Goal: Task Accomplishment & Management: Complete application form

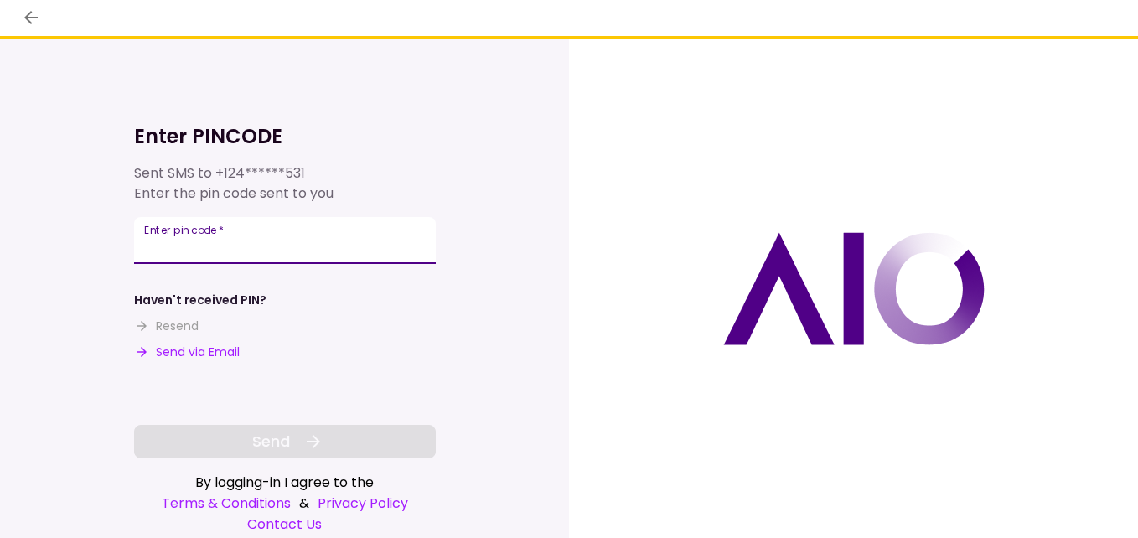
click at [293, 240] on input "Enter pin code   *" at bounding box center [285, 240] width 302 height 47
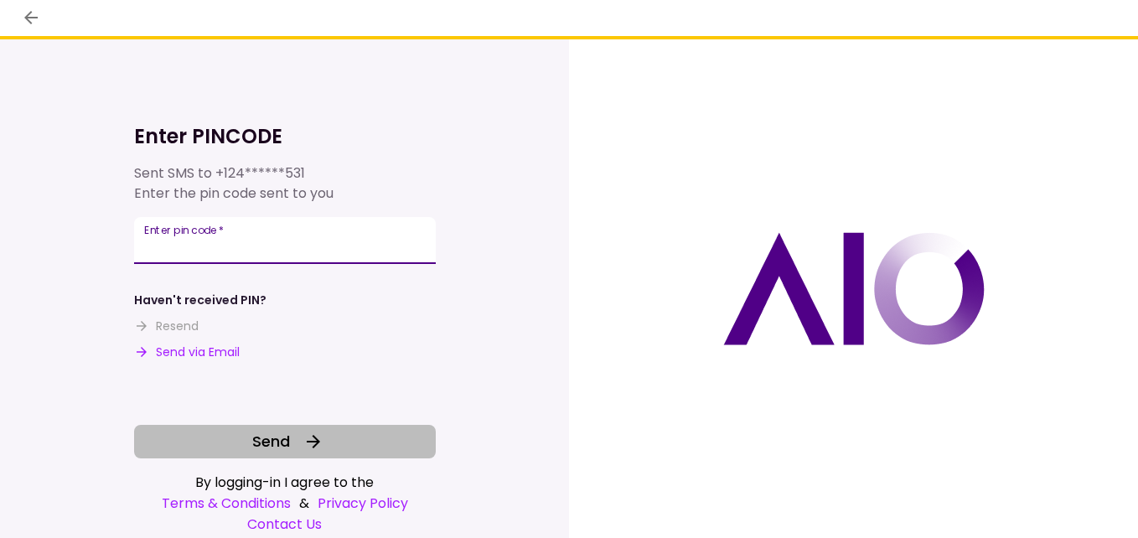
type input "*****"
click at [235, 448] on button "Send" at bounding box center [285, 442] width 302 height 34
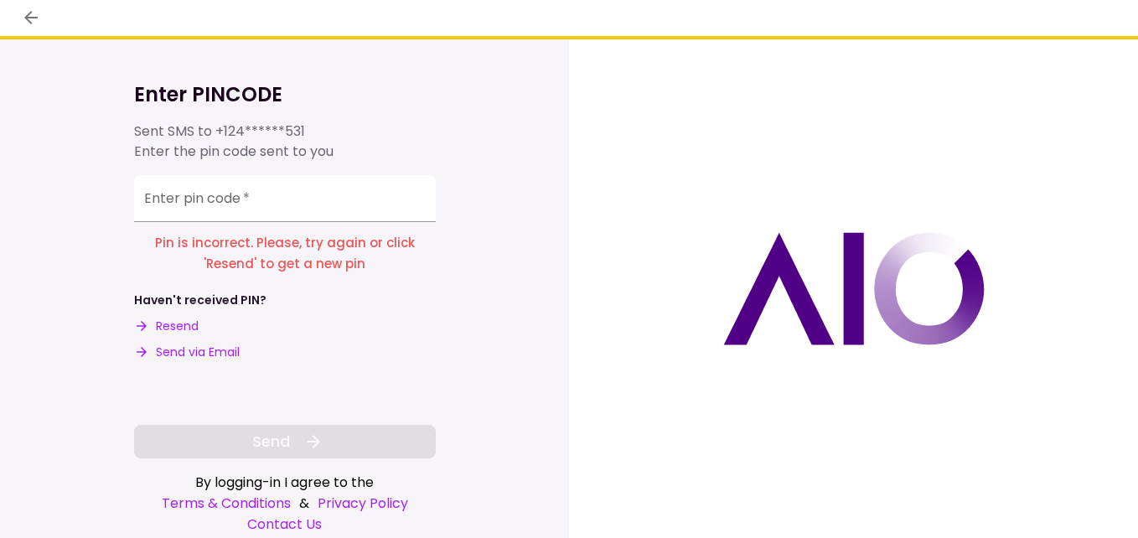
click at [166, 206] on input "Enter pin code   *" at bounding box center [285, 198] width 302 height 47
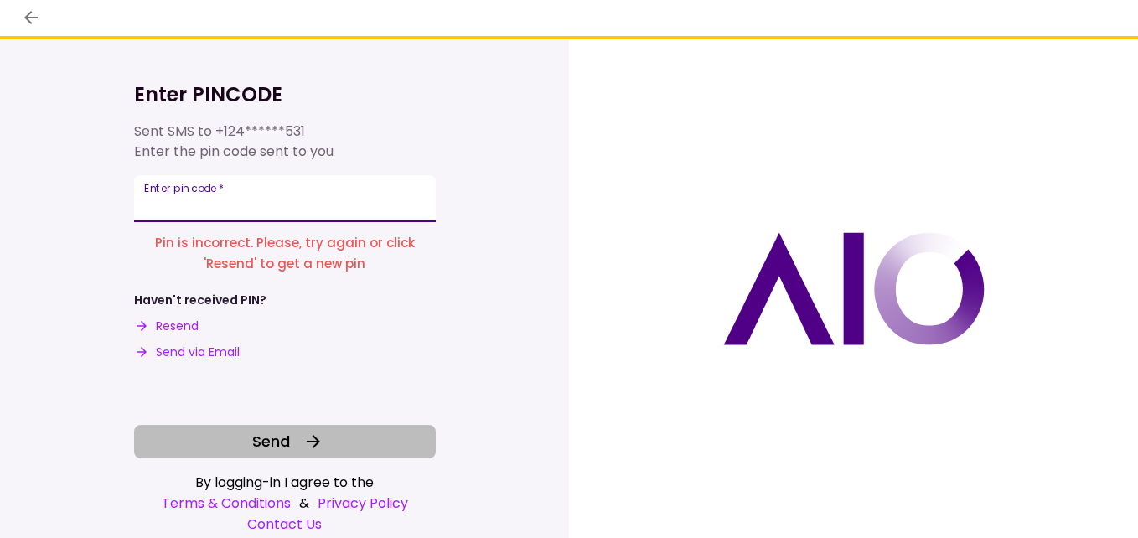
type input "*****"
click at [247, 431] on button "Send" at bounding box center [285, 442] width 302 height 34
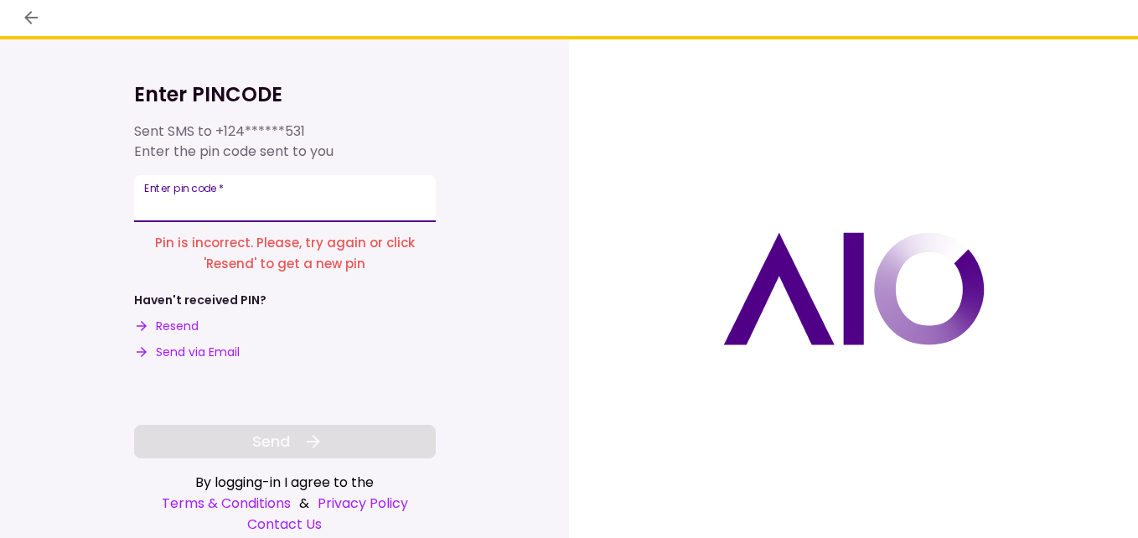
click at [173, 209] on input "Enter pin code   *" at bounding box center [285, 198] width 302 height 47
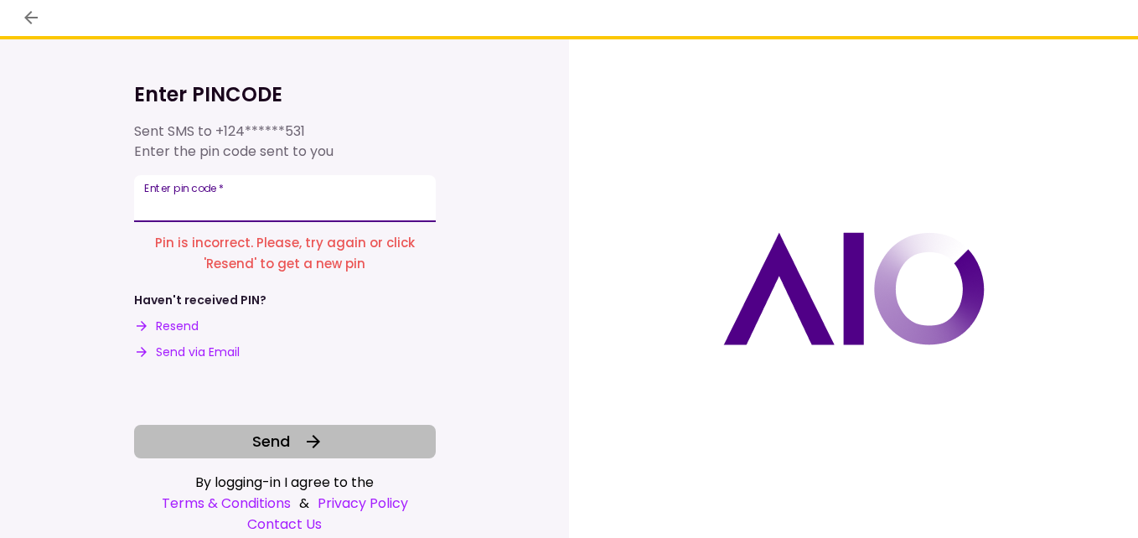
type input "******"
click at [215, 439] on button "Send" at bounding box center [285, 442] width 302 height 34
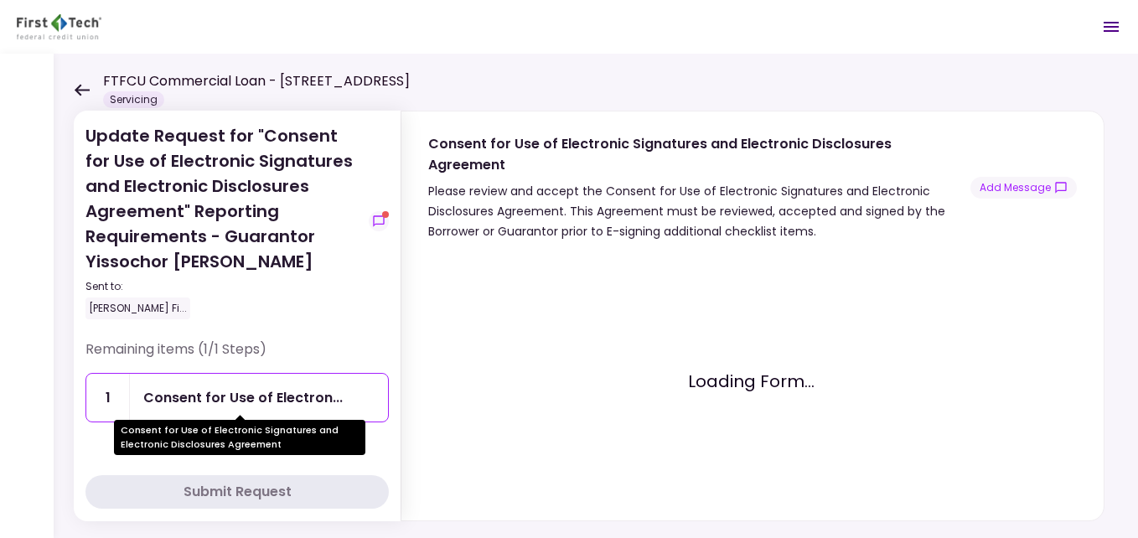
click at [193, 400] on div "Consent for Use of Electron..." at bounding box center [242, 397] width 199 height 21
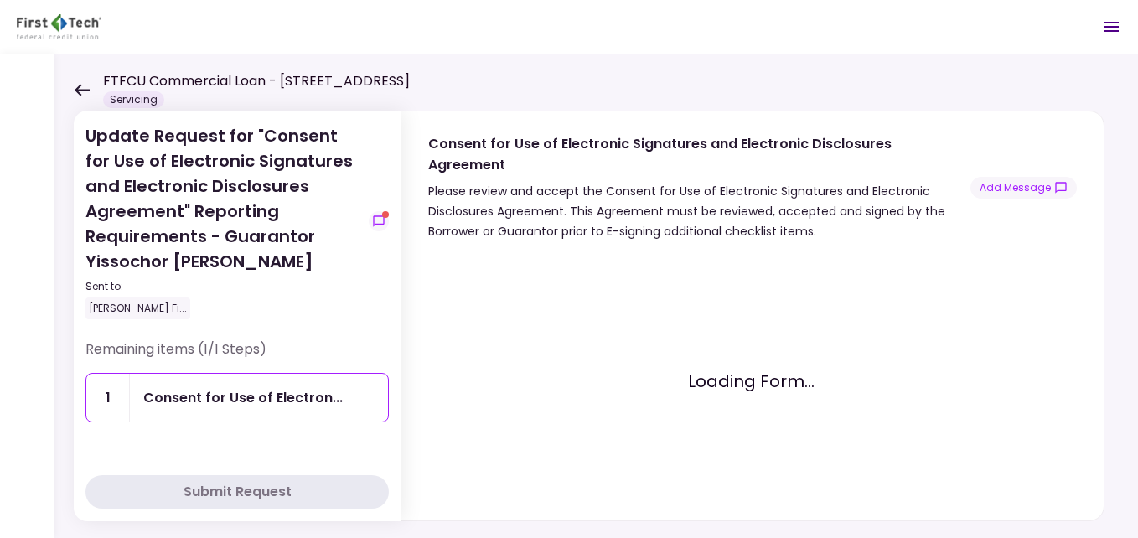
click at [163, 493] on button "Submit Request" at bounding box center [236, 492] width 303 height 34
click at [721, 248] on section at bounding box center [752, 381] width 648 height 266
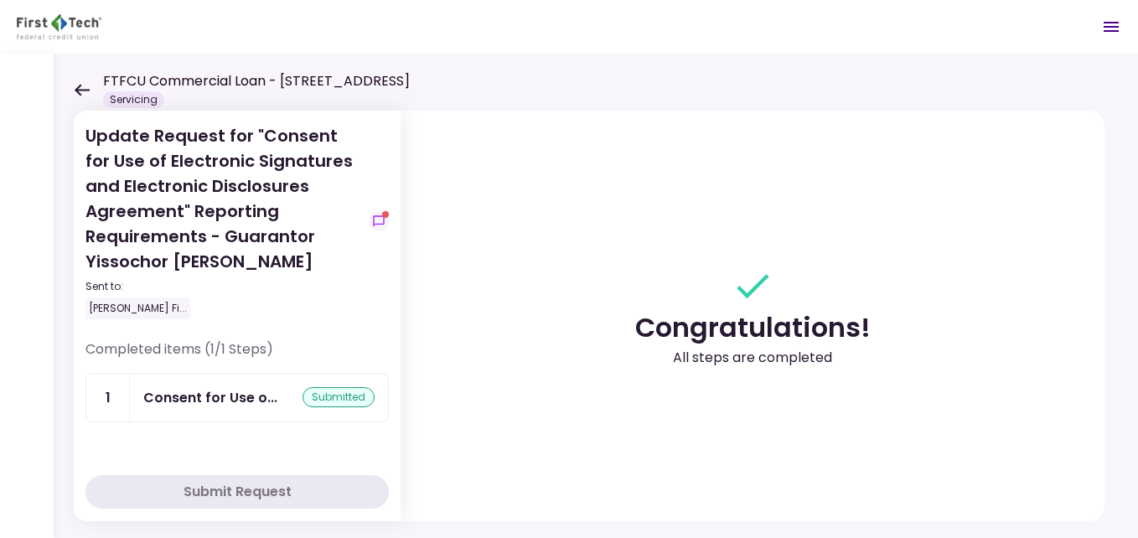
click at [90, 90] on div "FTFCU Commercial Loan - [STREET_ADDRESS] Servicing" at bounding box center [242, 89] width 336 height 37
click at [82, 94] on icon at bounding box center [82, 90] width 16 height 13
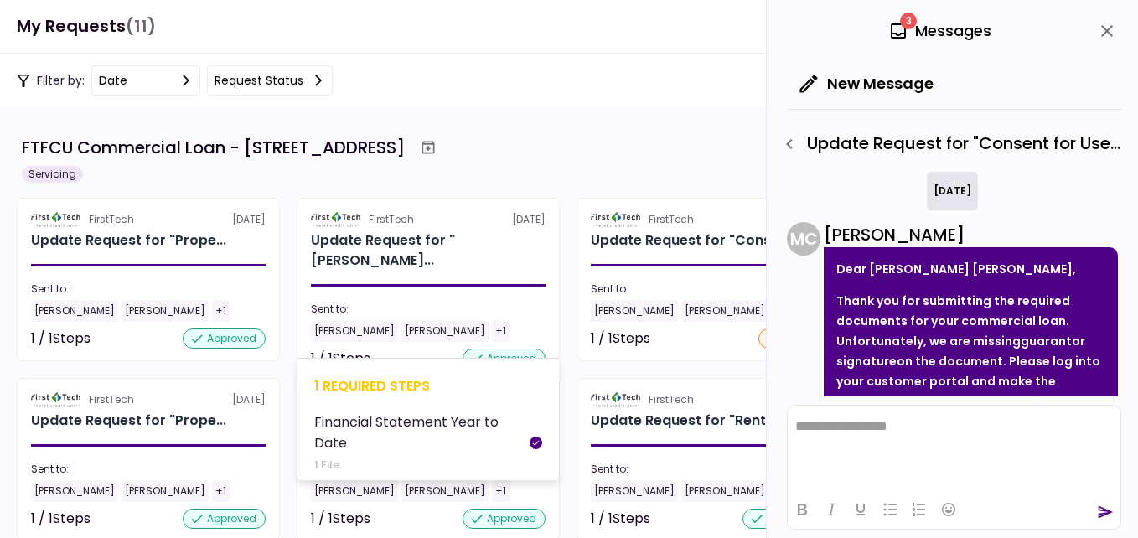
scroll to position [187, 0]
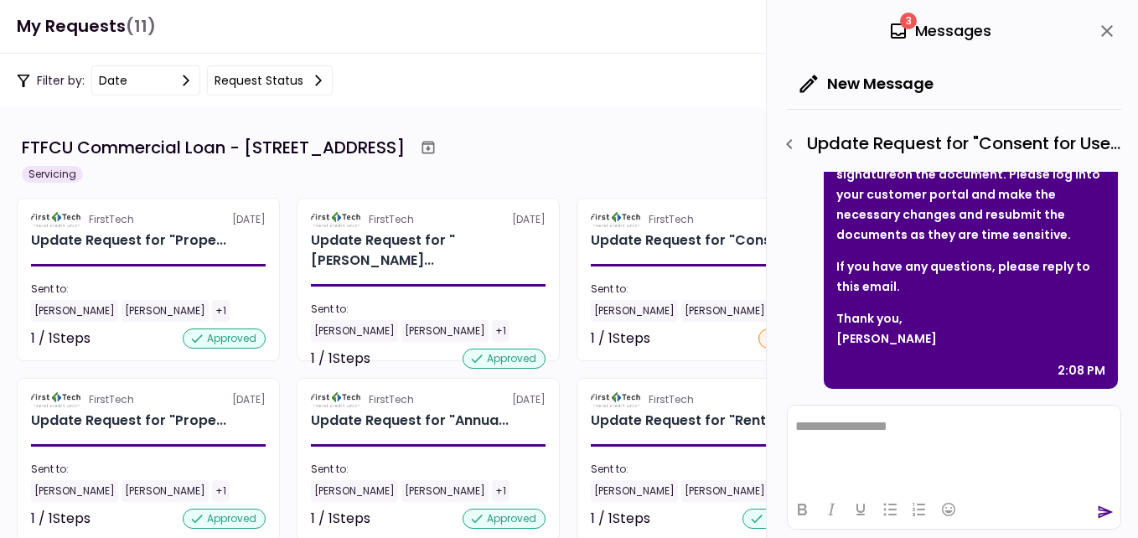
click at [1107, 29] on icon "close" at bounding box center [1106, 31] width 20 height 20
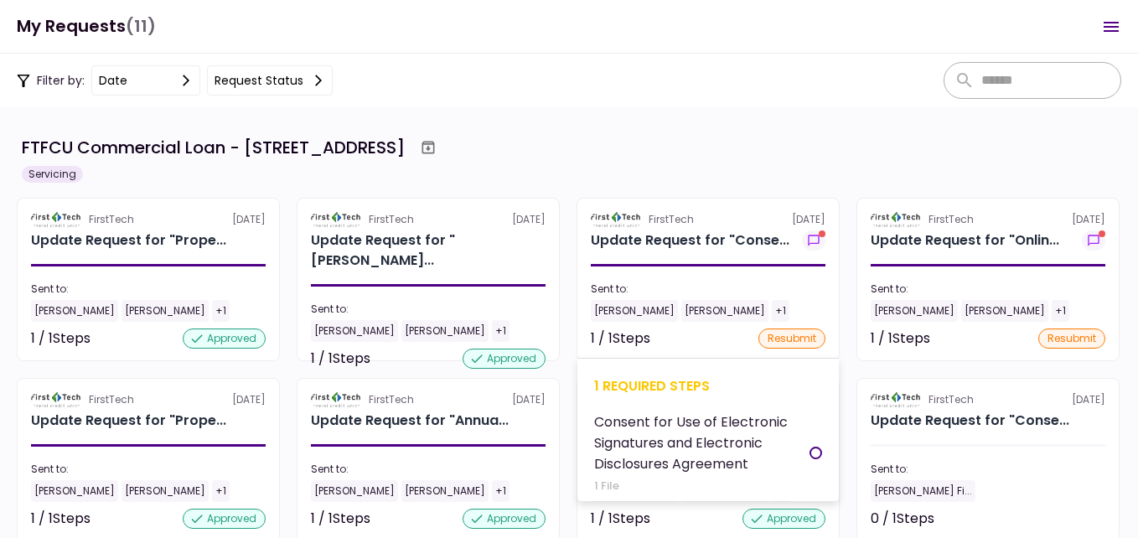
click at [814, 335] on div "resubmit" at bounding box center [791, 338] width 67 height 20
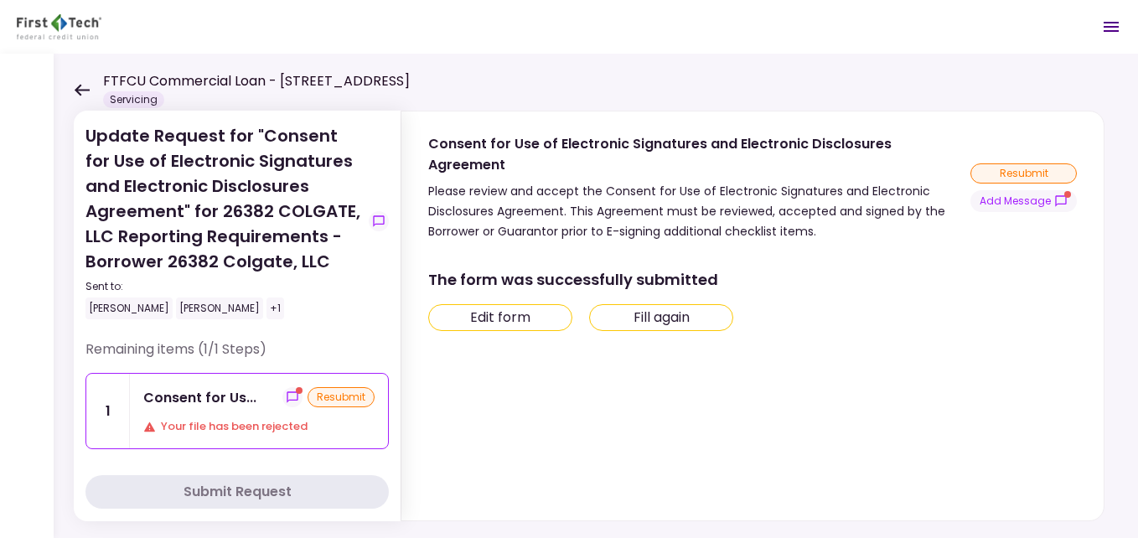
click at [335, 392] on div "resubmit" at bounding box center [340, 397] width 67 height 20
click at [588, 304] on div "Edit form Fill again" at bounding box center [750, 317] width 645 height 27
click at [610, 304] on button "Fill again" at bounding box center [661, 317] width 144 height 27
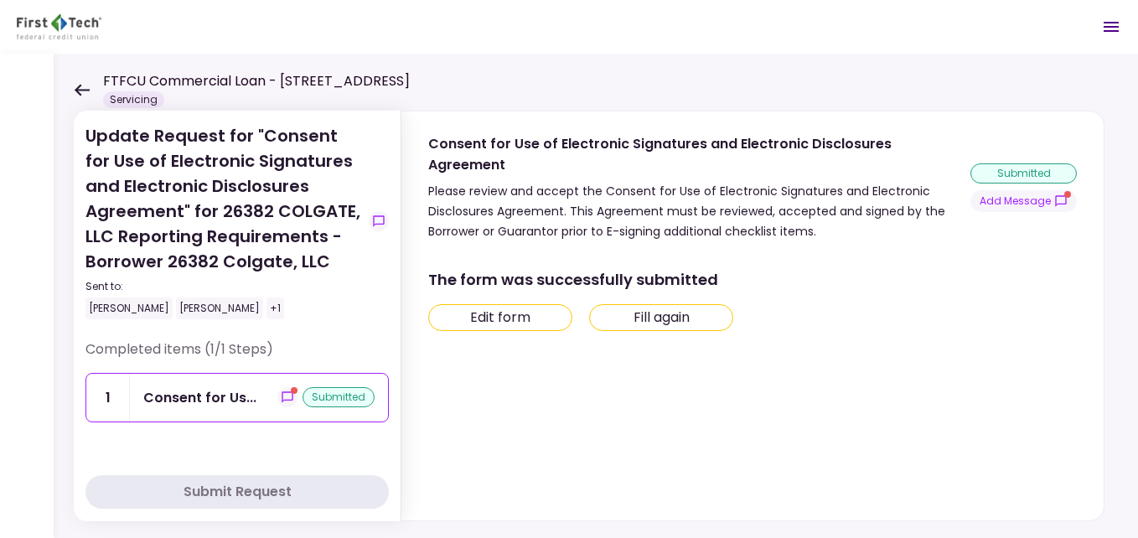
click at [84, 98] on div "FTFCU Commercial Loan - [STREET_ADDRESS] Servicing" at bounding box center [242, 89] width 336 height 37
click at [83, 89] on icon at bounding box center [82, 90] width 15 height 12
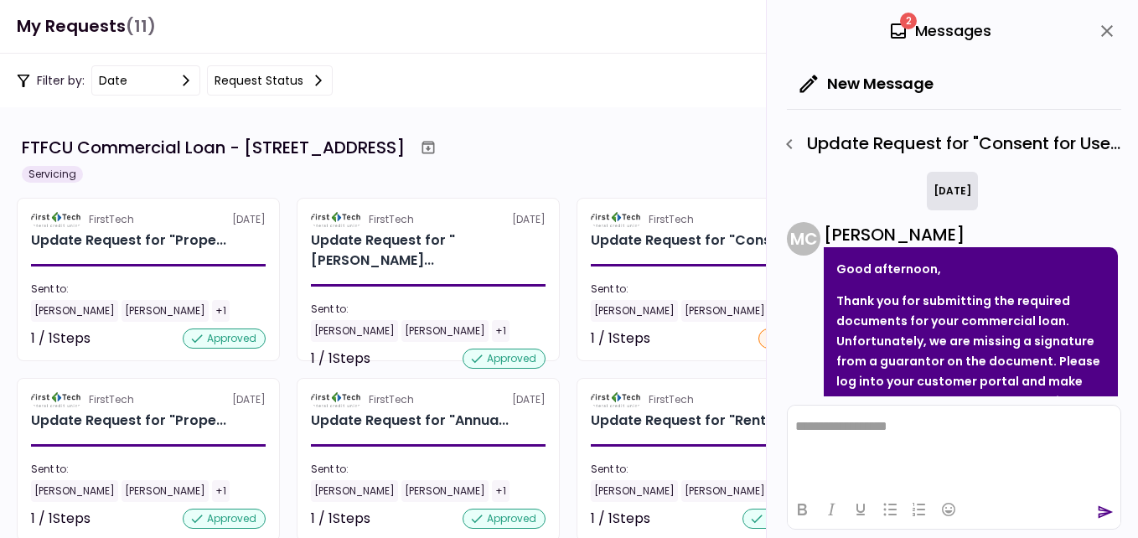
scroll to position [651, 0]
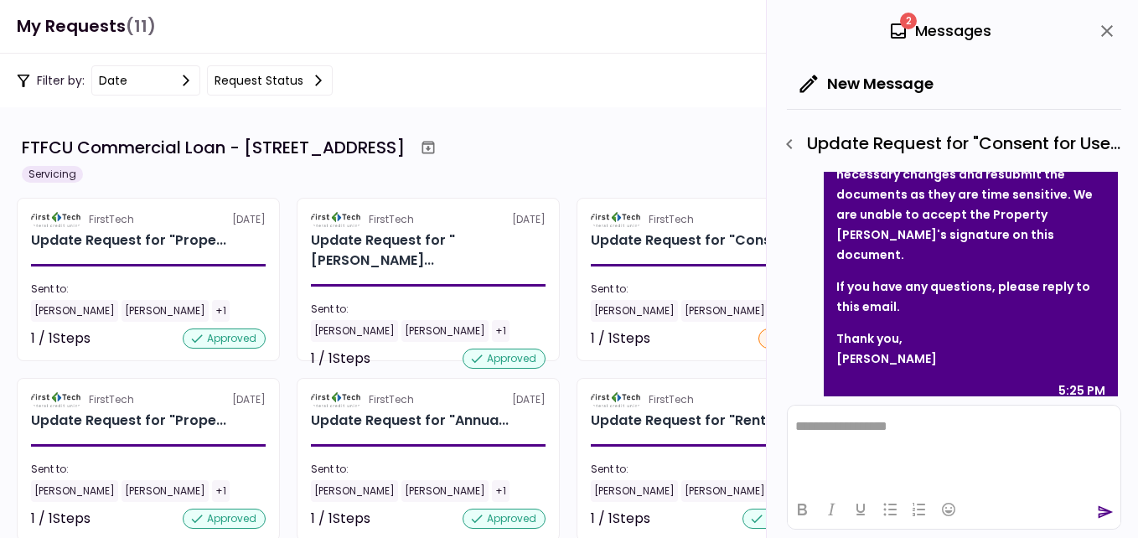
click at [1105, 32] on icon "close" at bounding box center [1107, 31] width 12 height 12
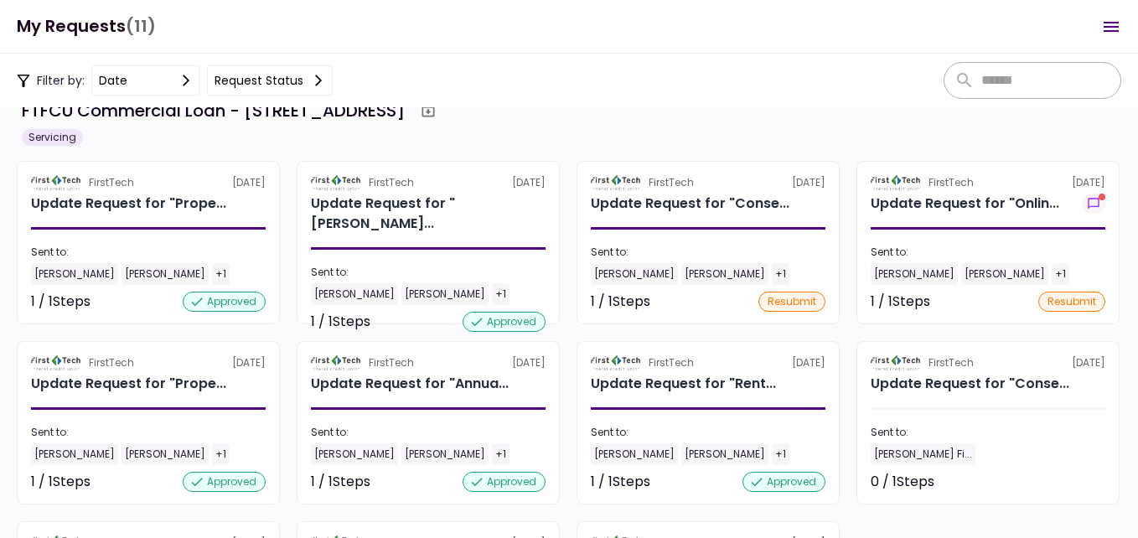
scroll to position [0, 0]
